Goal: Transaction & Acquisition: Download file/media

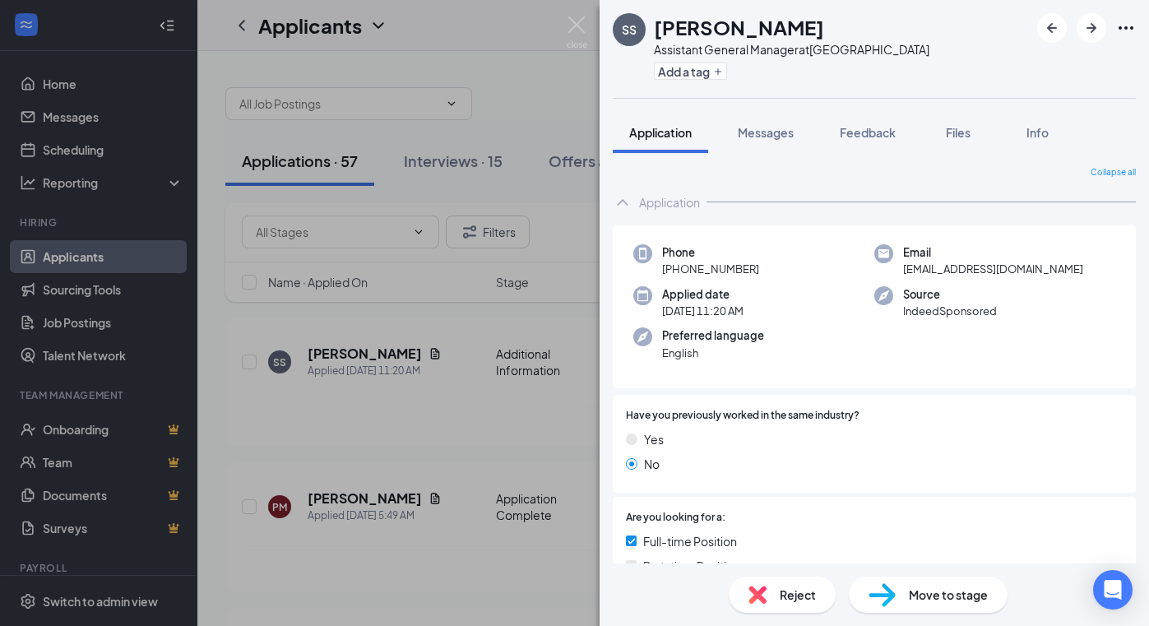
scroll to position [329, 0]
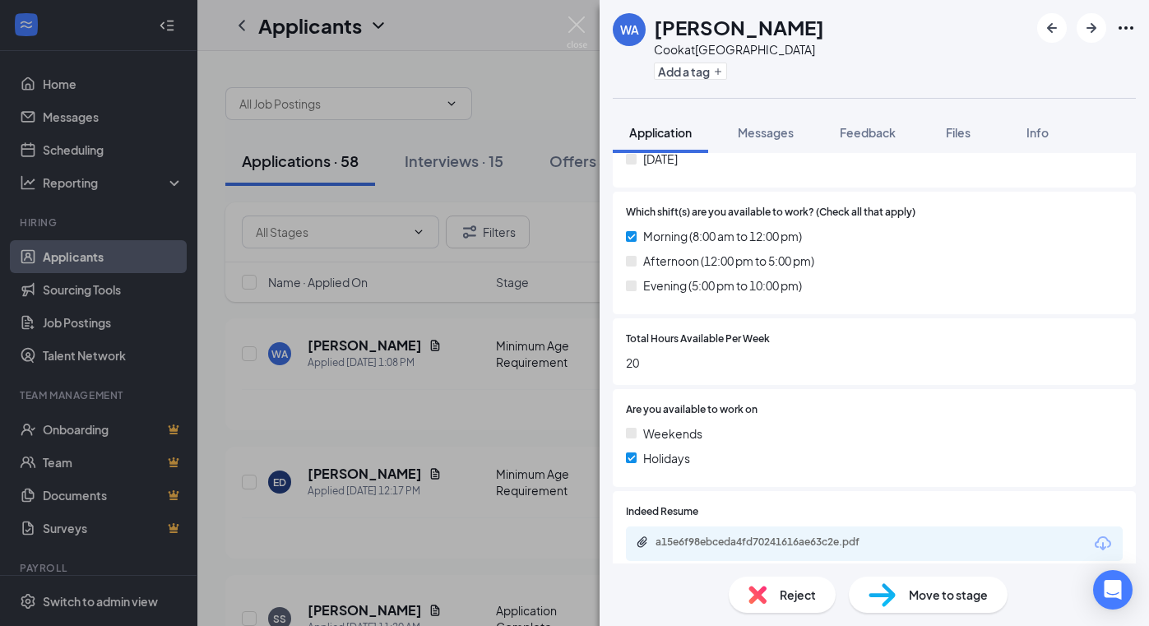
scroll to position [988, 0]
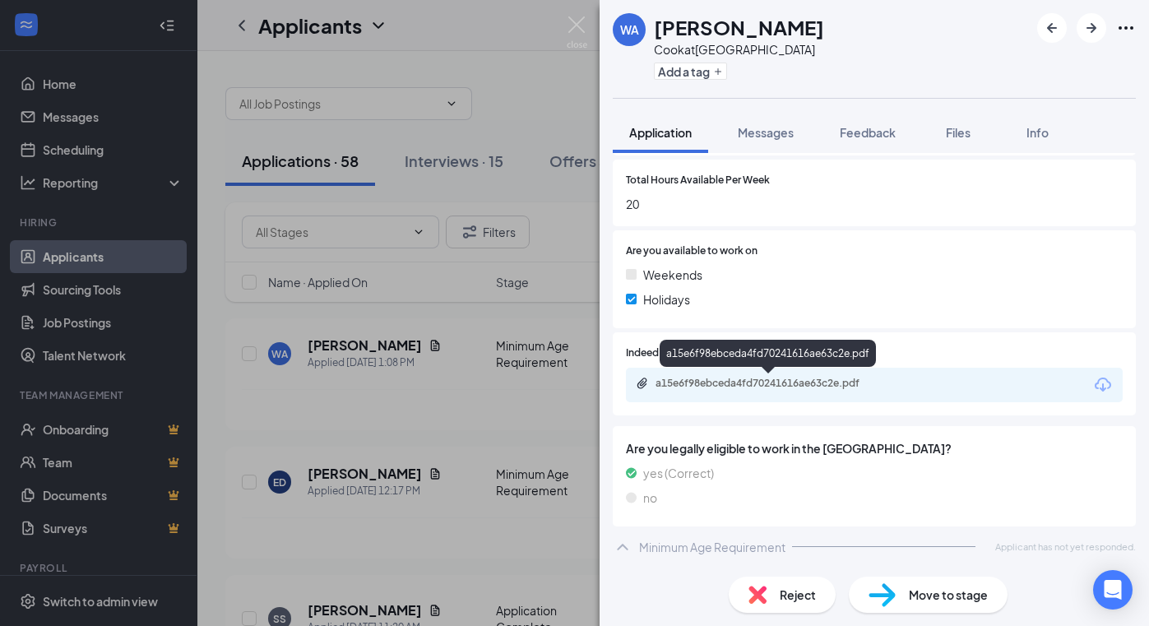
click at [739, 383] on div "a15e6f98ebceda4fd70241616ae63c2e.pdf" at bounding box center [770, 383] width 230 height 13
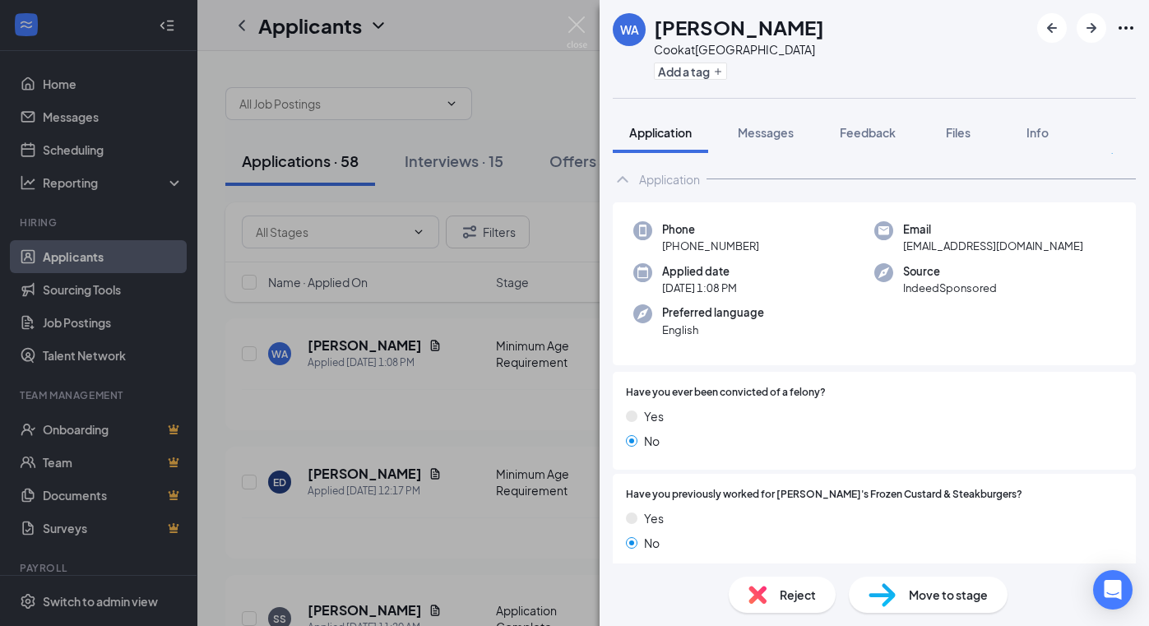
scroll to position [0, 0]
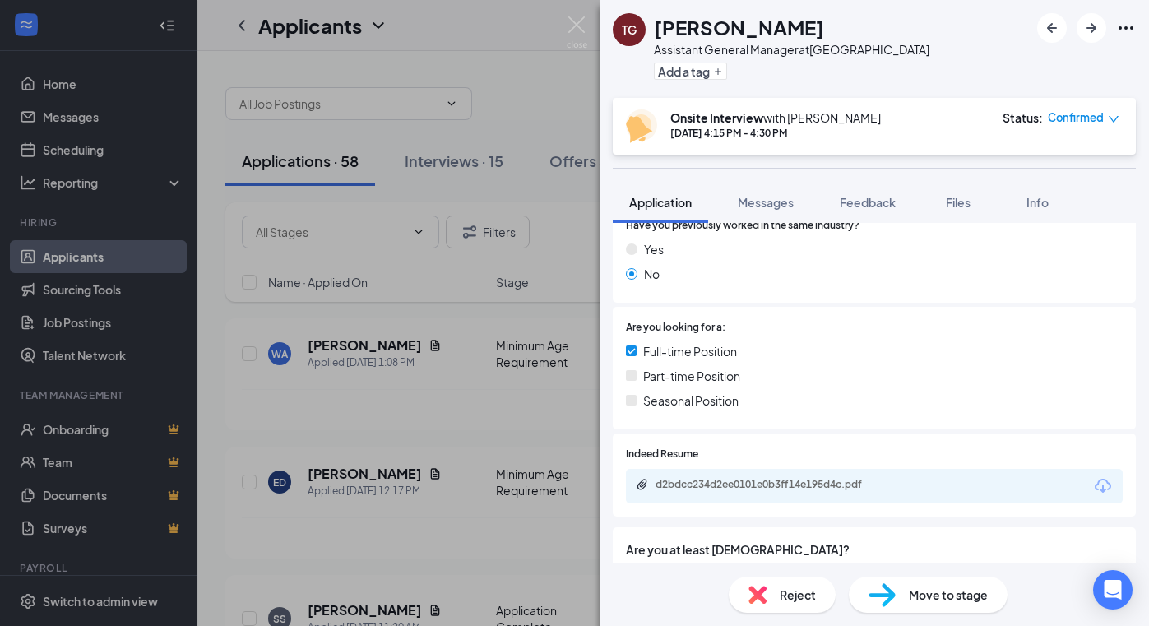
scroll to position [411, 0]
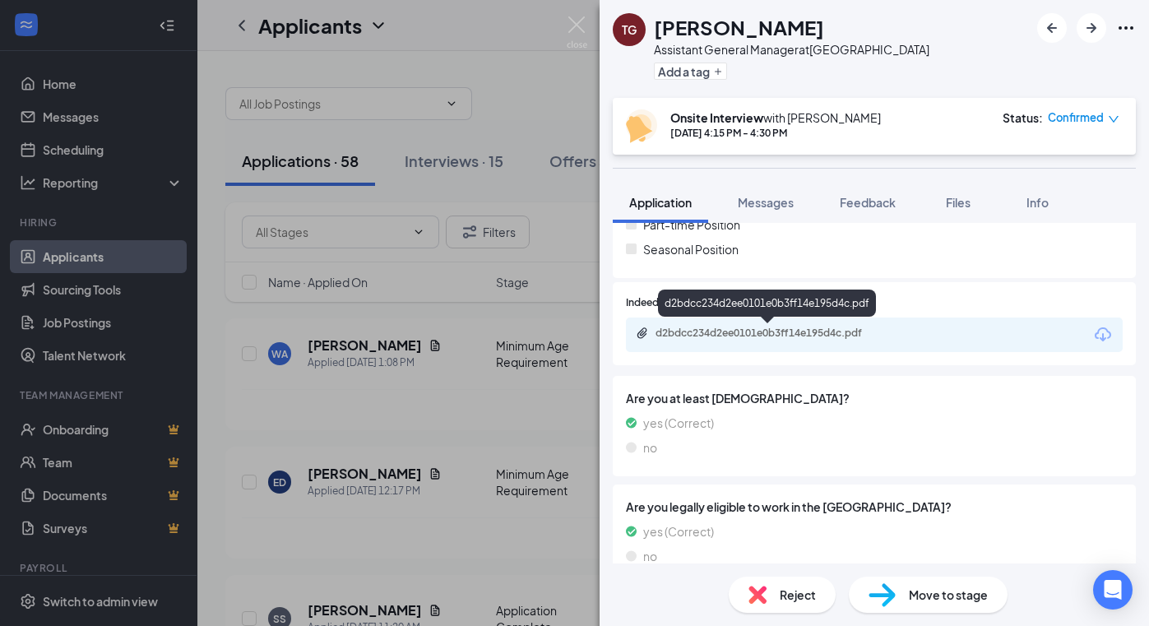
click at [700, 331] on div "d2bdcc234d2ee0101e0b3ff14e195d4c.pdf" at bounding box center [770, 332] width 230 height 13
